Goal: Browse casually

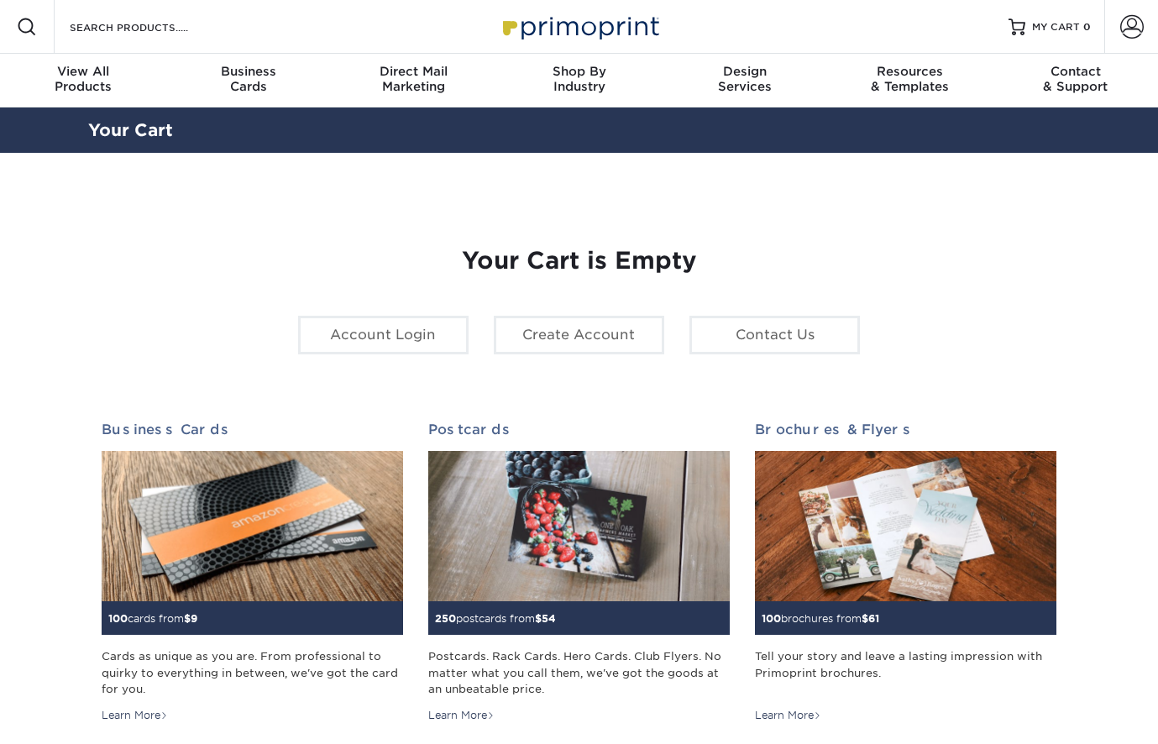
click at [611, 33] on img at bounding box center [580, 26] width 168 height 36
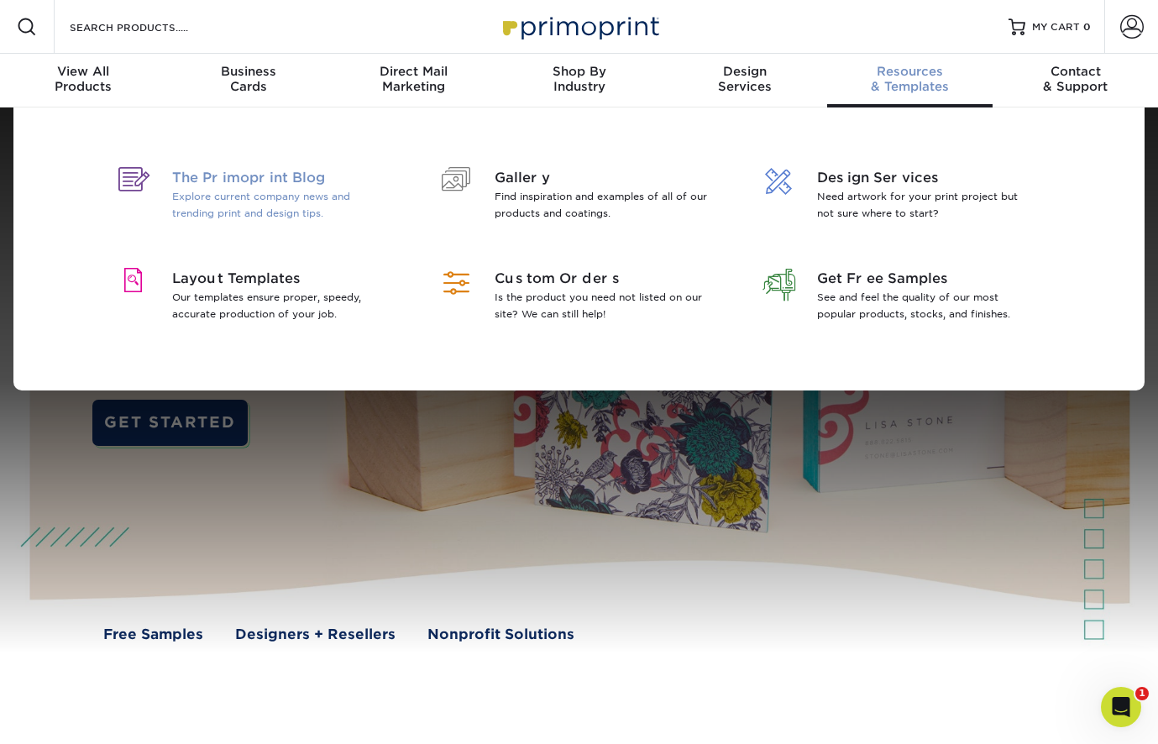
click at [272, 175] on span "The Primoprint Blog" at bounding box center [281, 178] width 218 height 20
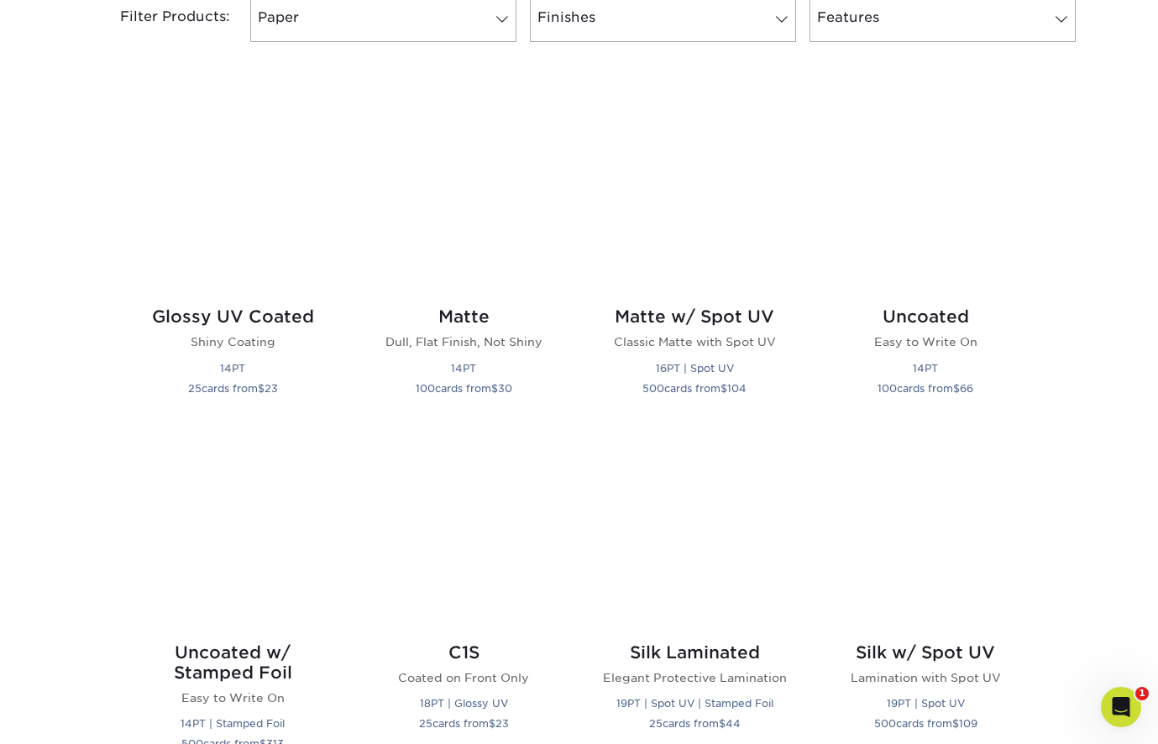
scroll to position [838, 0]
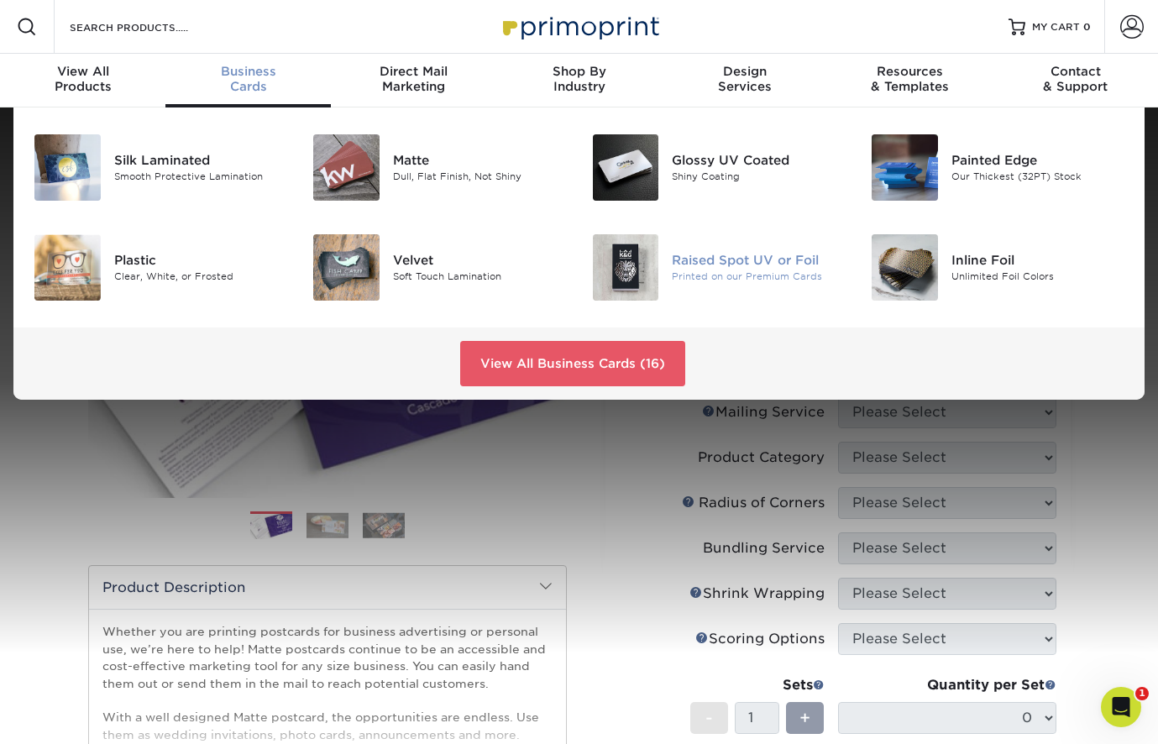
click at [743, 264] on div "Raised Spot UV or Foil" at bounding box center [759, 260] width 174 height 18
